Goal: Task Accomplishment & Management: Use online tool/utility

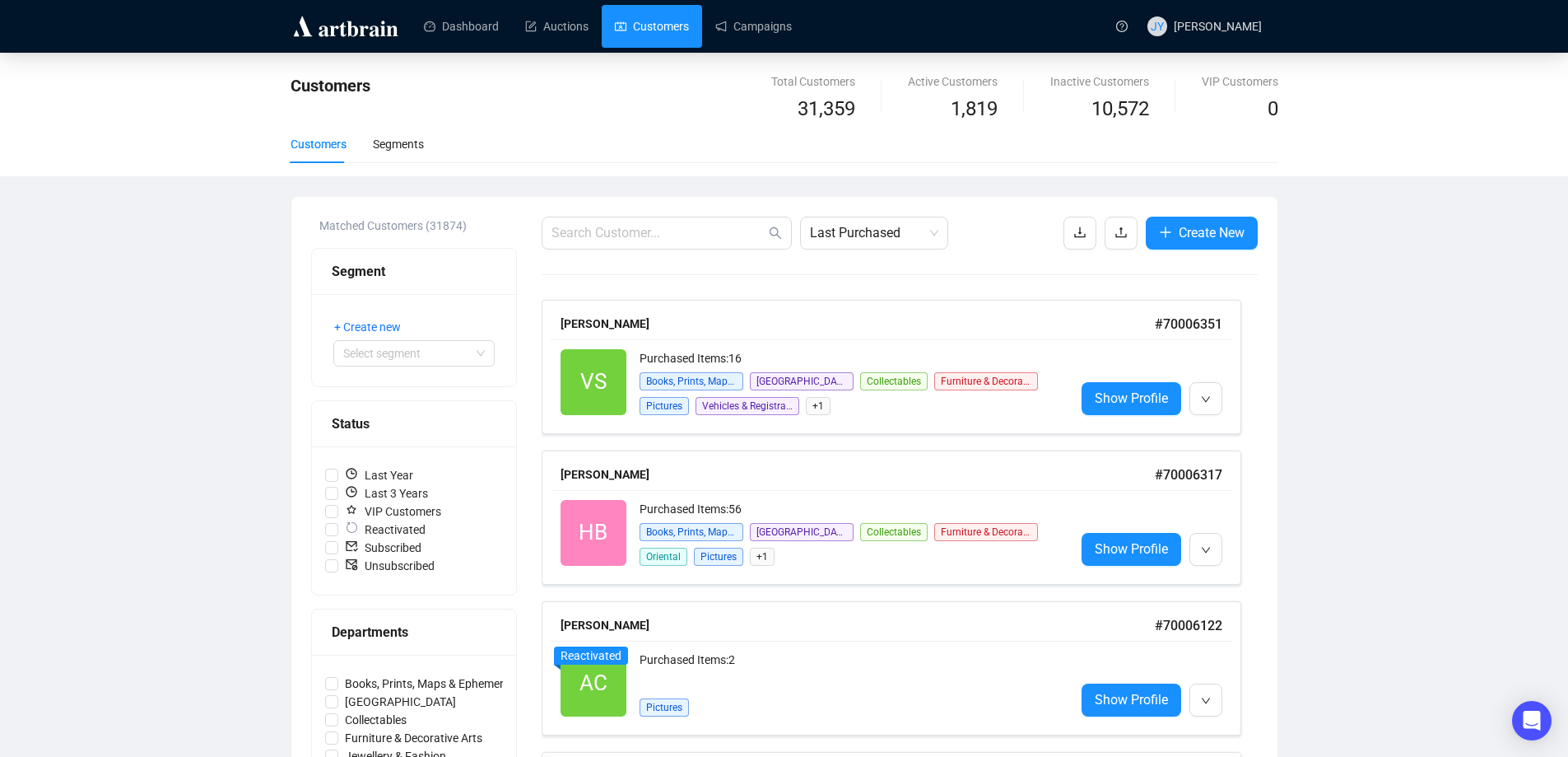
click at [318, 48] on div at bounding box center [348, 26] width 115 height 52
click at [326, 34] on img at bounding box center [346, 27] width 110 height 27
click at [469, 22] on link "Dashboard" at bounding box center [461, 27] width 75 height 43
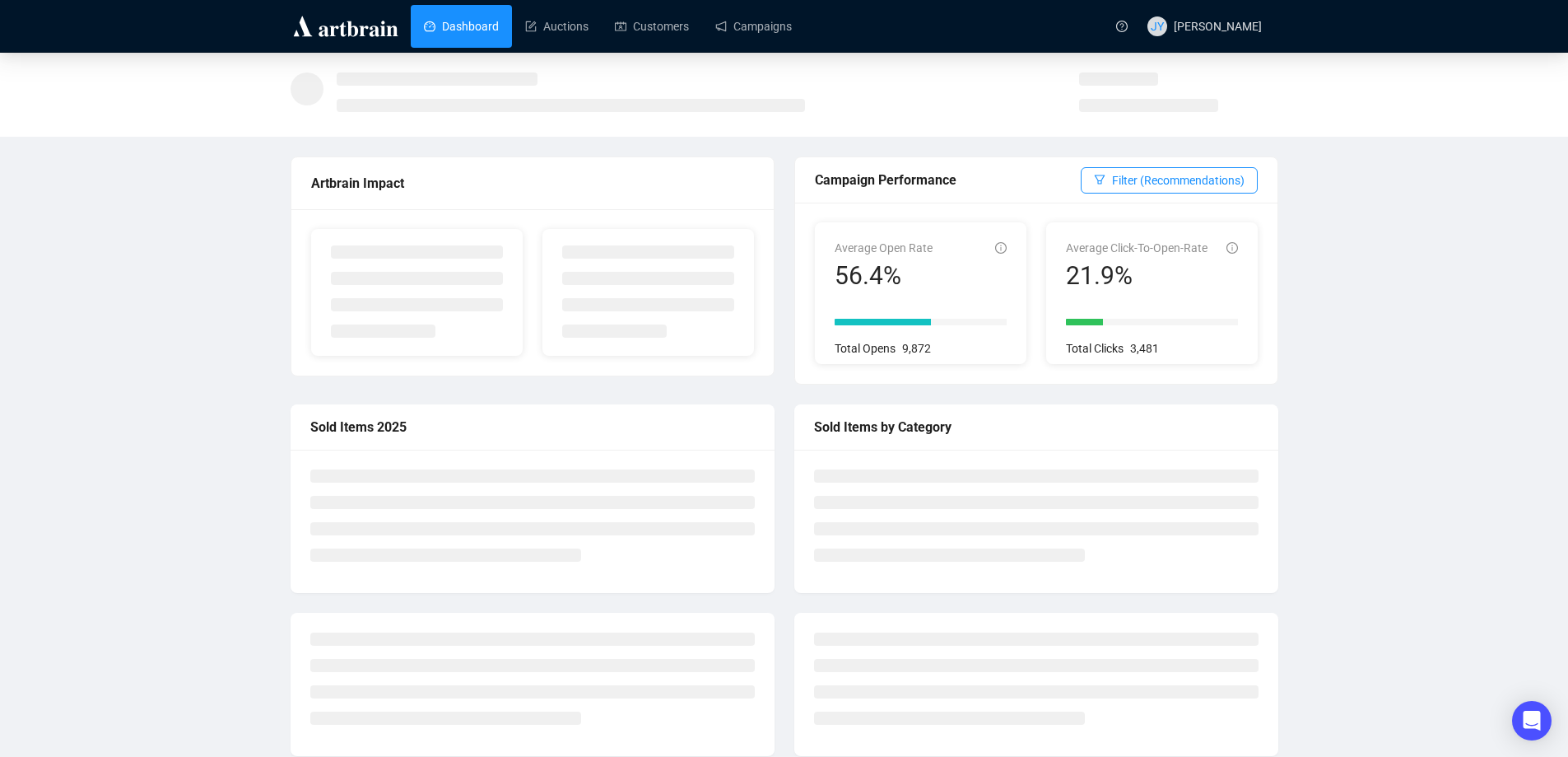
click at [352, 25] on img at bounding box center [346, 27] width 110 height 27
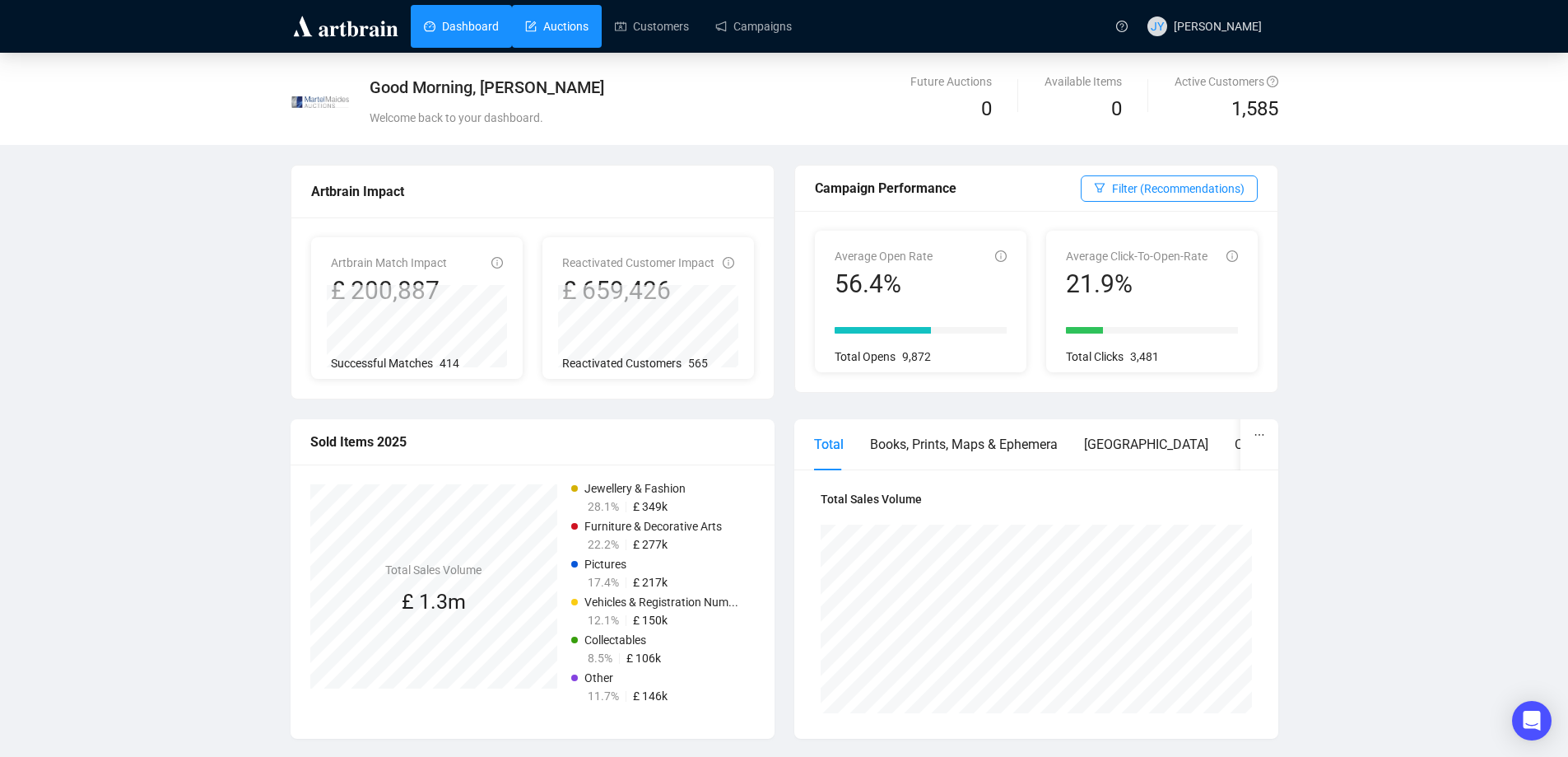
click at [561, 20] on link "Auctions" at bounding box center [558, 27] width 64 height 43
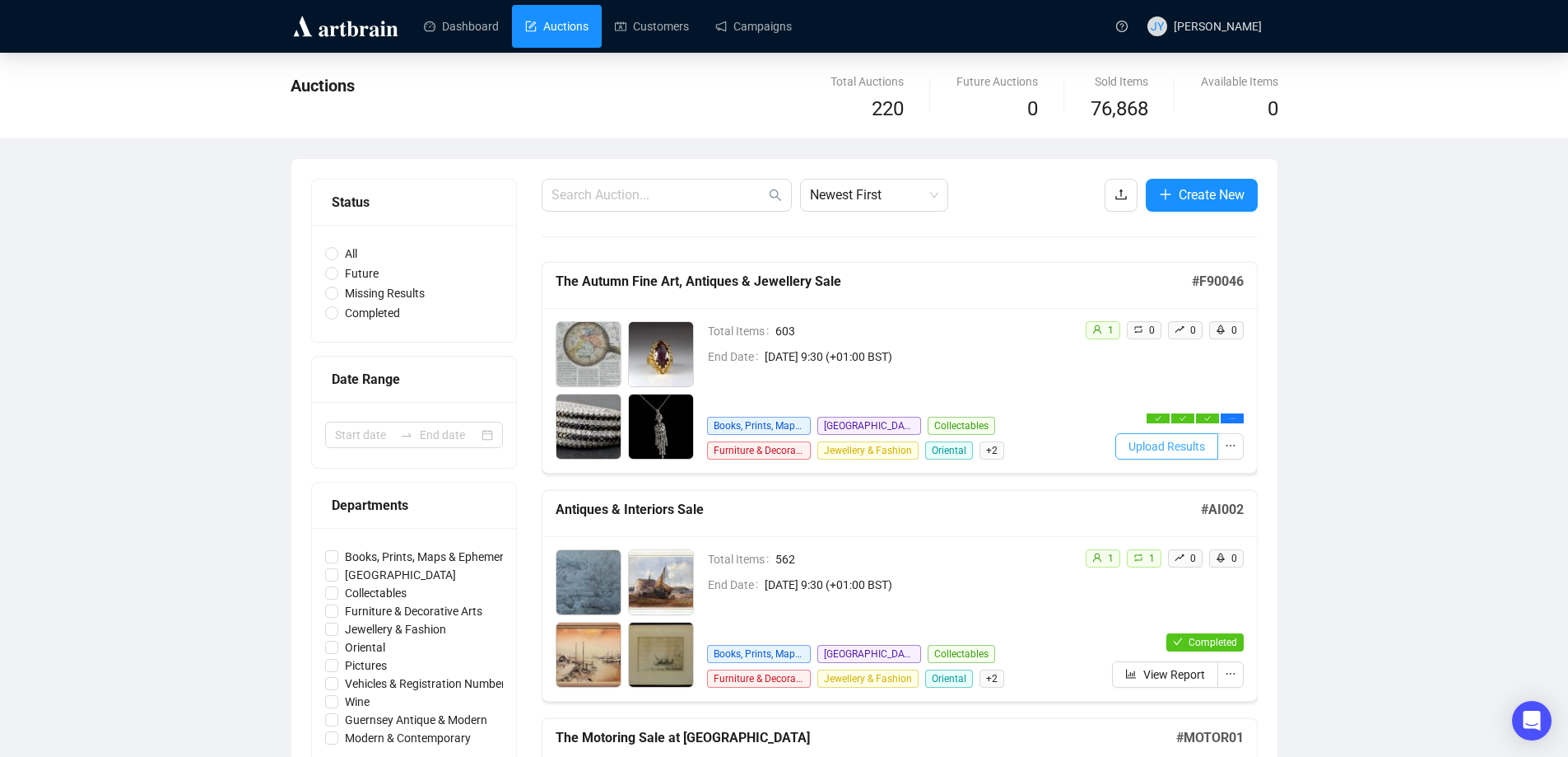
click at [1164, 449] on span "Upload Results" at bounding box center [1166, 446] width 76 height 18
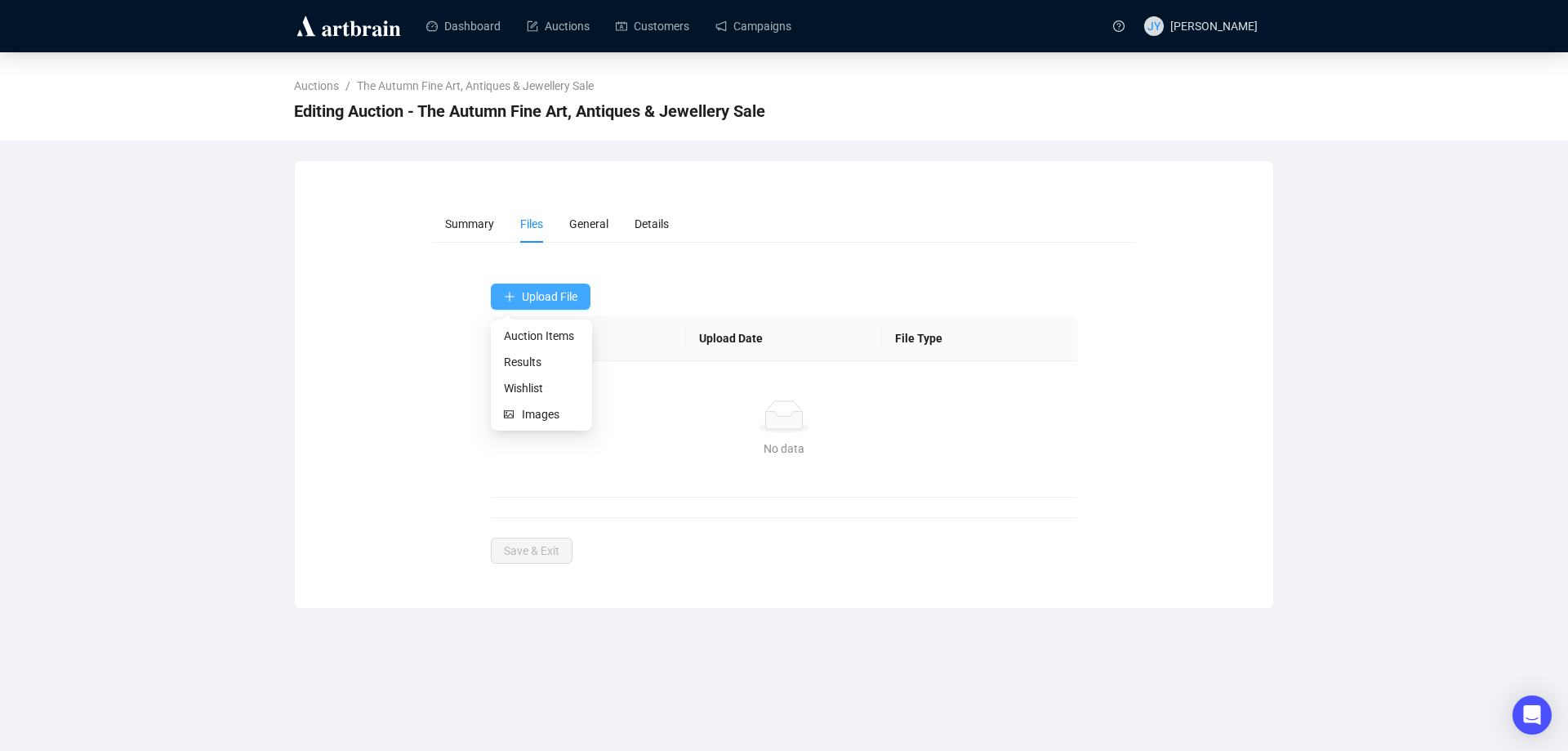
click at [543, 296] on span "Upload File" at bounding box center [550, 296] width 55 height 13
click at [537, 361] on span "Results" at bounding box center [541, 361] width 75 height 18
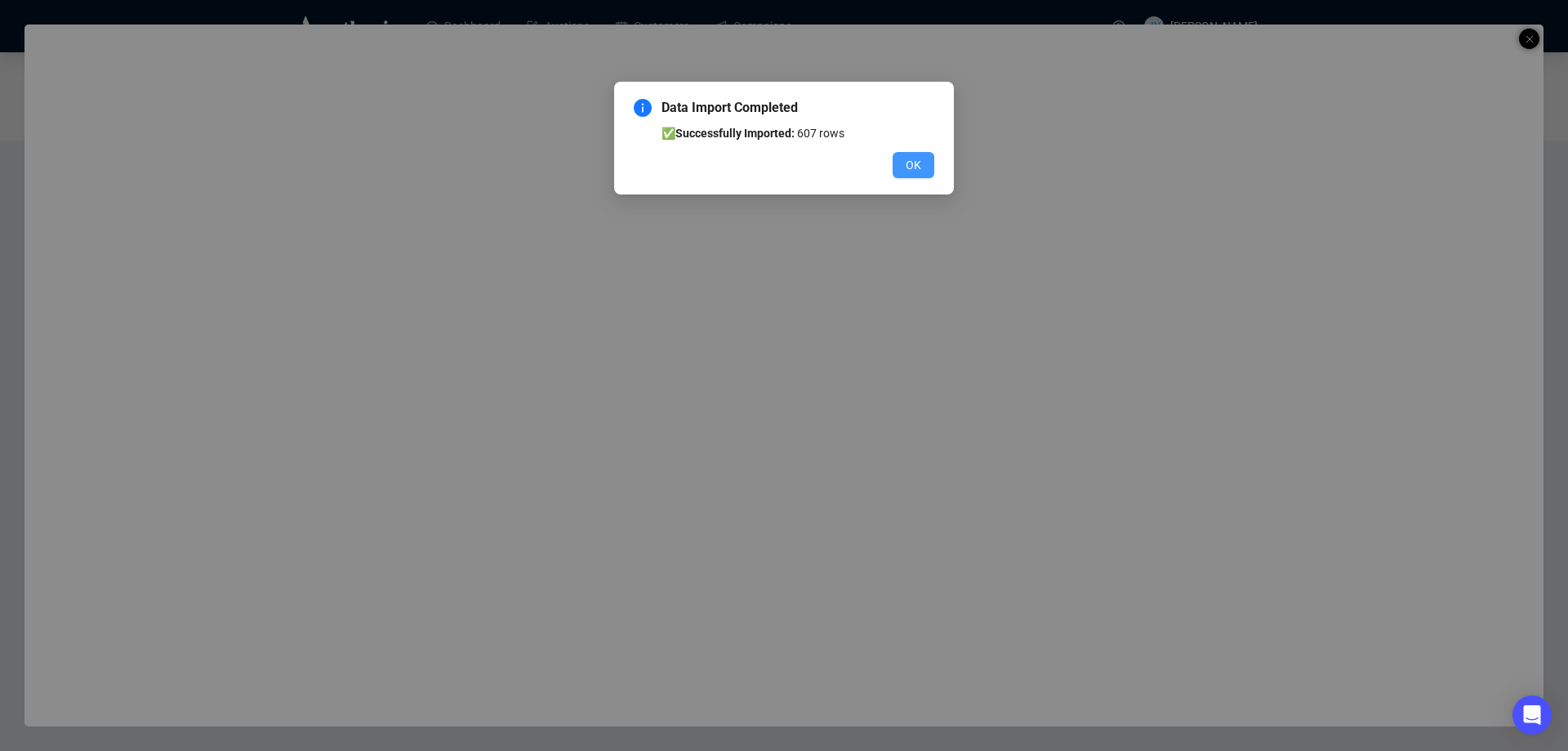
click at [909, 155] on button "OK" at bounding box center [913, 165] width 41 height 26
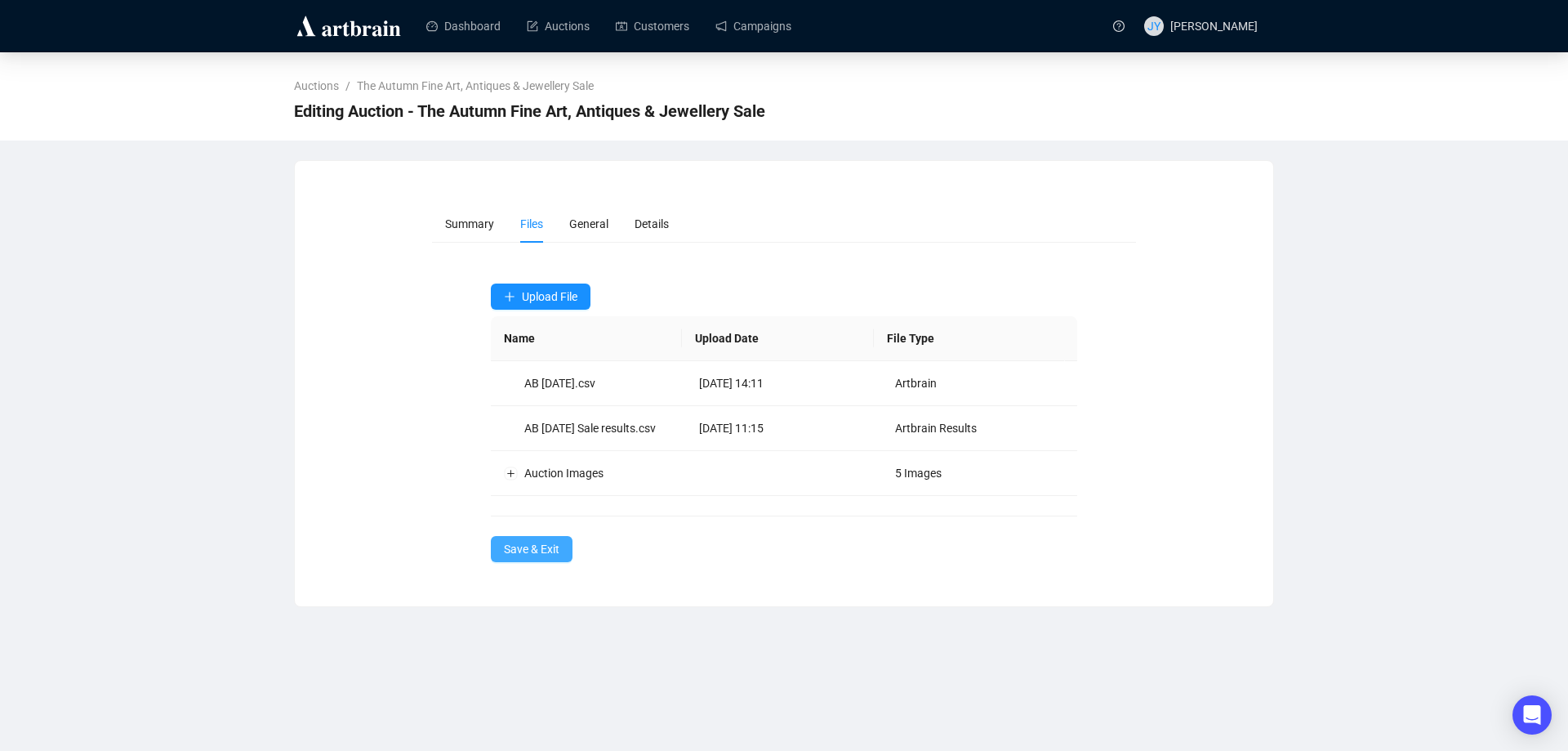
click at [524, 547] on span "Save & Exit" at bounding box center [531, 549] width 55 height 18
